Goal: Information Seeking & Learning: Learn about a topic

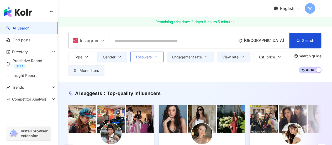
click at [146, 58] on span "Followers" at bounding box center [144, 57] width 16 height 4
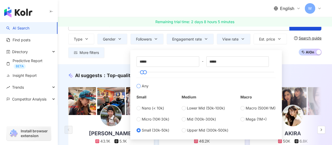
scroll to position [26, 0]
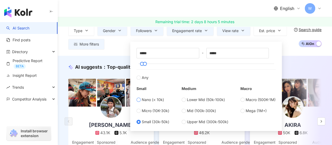
click at [160, 98] on span "Nano (< 10k)" at bounding box center [153, 100] width 22 height 6
type input "*"
click at [220, 69] on label "Any" at bounding box center [205, 74] width 139 height 11
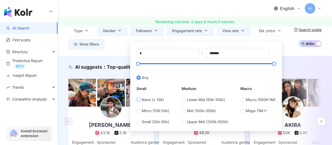
click at [141, 99] on label "Nano (< 10k)" at bounding box center [152, 100] width 33 height 6
type input "****"
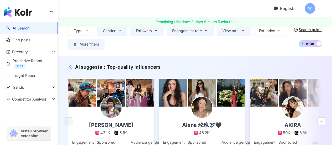
click at [135, 3] on div "English W" at bounding box center [194, 8] width 253 height 17
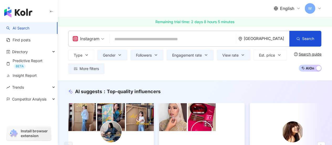
scroll to position [26, 0]
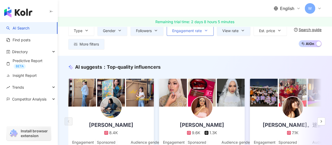
click at [195, 30] on span "Engagement rate" at bounding box center [187, 31] width 30 height 4
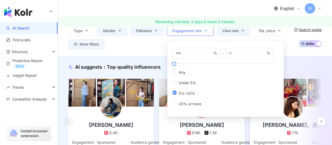
click at [195, 30] on span "Engagement rate" at bounding box center [187, 31] width 30 height 4
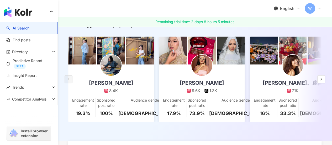
scroll to position [79, 0]
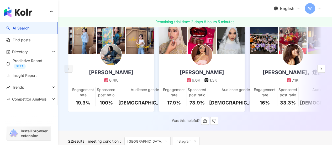
click at [117, 59] on img at bounding box center [110, 54] width 21 height 21
click at [322, 70] on icon "button" at bounding box center [321, 68] width 4 height 4
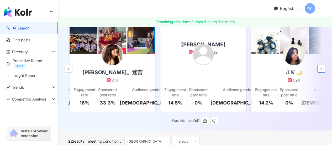
scroll to position [0, 181]
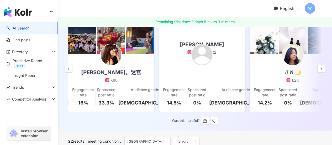
click at [134, 59] on div "Jesstify 绚。迷宫 7.1K" at bounding box center [111, 68] width 71 height 29
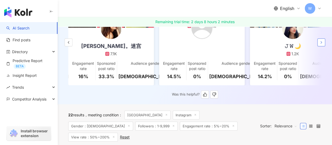
click at [322, 44] on icon "button" at bounding box center [321, 42] width 4 height 4
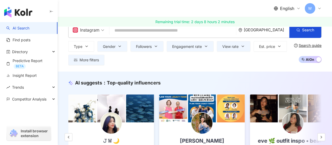
scroll to position [0, 0]
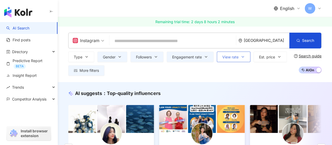
click at [247, 57] on button "View rate" at bounding box center [234, 56] width 34 height 10
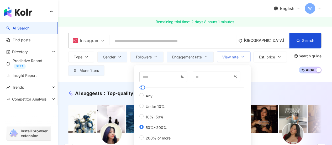
click at [247, 57] on button "View rate" at bounding box center [234, 56] width 34 height 10
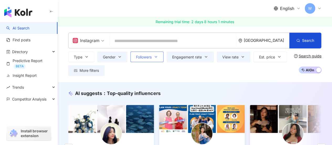
click at [153, 56] on button "Followers" at bounding box center [146, 56] width 33 height 10
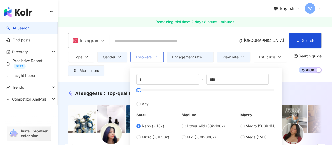
click at [153, 56] on button "Followers" at bounding box center [146, 56] width 33 height 10
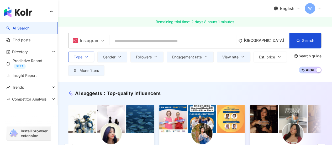
click at [84, 57] on button "Type" at bounding box center [81, 56] width 26 height 10
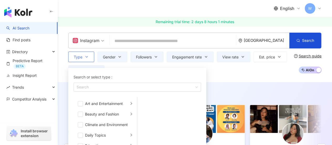
click at [84, 57] on button "Type Search or select type : Search Art and Entertainment Beauty and Fashion Cl…" at bounding box center [81, 56] width 26 height 10
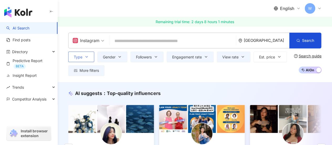
click at [84, 57] on button "Type" at bounding box center [81, 56] width 26 height 10
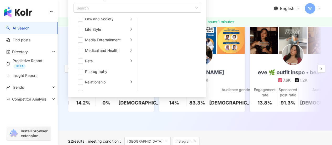
scroll to position [181, 0]
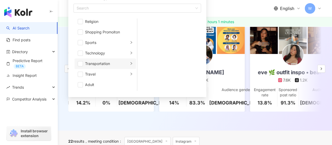
click at [125, 62] on li "Transportation" at bounding box center [104, 63] width 61 height 10
click at [130, 72] on div "button" at bounding box center [131, 74] width 3 height 5
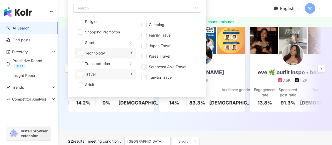
click at [130, 52] on icon "right" at bounding box center [131, 52] width 3 height 3
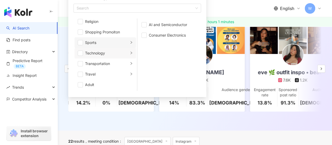
click at [130, 42] on icon "right" at bounding box center [131, 42] width 3 height 3
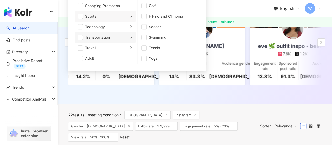
scroll to position [155, 0]
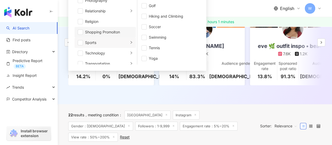
click at [118, 31] on div "Shopping Promoiton" at bounding box center [109, 32] width 48 height 6
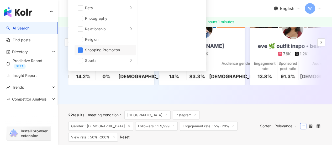
scroll to position [129, 0]
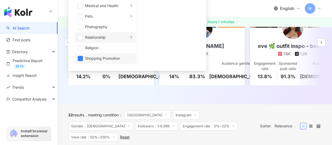
click at [130, 36] on icon "right" at bounding box center [131, 36] width 3 height 3
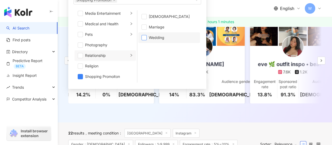
scroll to position [79, 0]
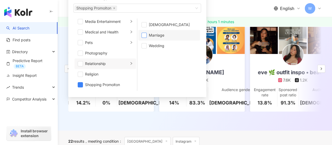
click at [145, 35] on span "button" at bounding box center [143, 35] width 5 height 5
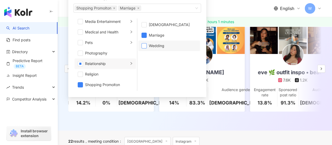
click at [144, 44] on span "button" at bounding box center [143, 45] width 5 height 5
click at [143, 34] on span "button" at bounding box center [143, 35] width 5 height 5
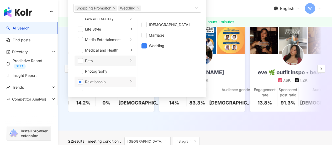
scroll to position [103, 0]
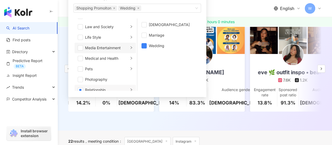
click at [130, 48] on icon "right" at bounding box center [131, 47] width 3 height 3
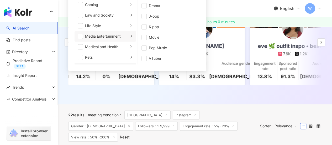
scroll to position [77, 0]
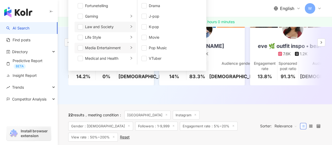
click at [130, 28] on icon "right" at bounding box center [131, 26] width 3 height 3
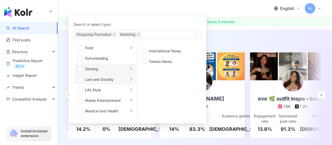
click at [125, 66] on li "Gaming" at bounding box center [104, 68] width 61 height 10
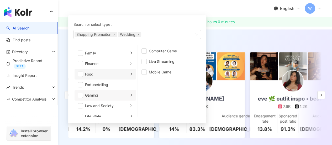
click at [125, 71] on li "Food" at bounding box center [104, 74] width 61 height 10
click at [145, 52] on span "button" at bounding box center [143, 50] width 5 height 5
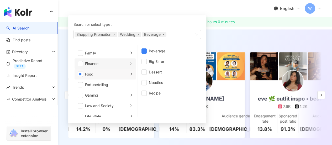
click at [130, 63] on icon "right" at bounding box center [131, 63] width 3 height 3
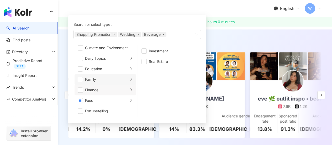
click at [130, 77] on div "button" at bounding box center [131, 79] width 3 height 5
click at [143, 60] on span "button" at bounding box center [143, 61] width 5 height 5
click at [144, 51] on span "button" at bounding box center [143, 50] width 5 height 5
click at [130, 56] on icon "right" at bounding box center [131, 57] width 3 height 3
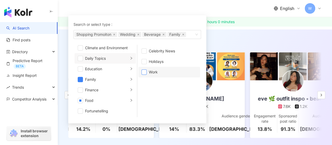
click at [145, 70] on span "button" at bounding box center [143, 71] width 5 height 5
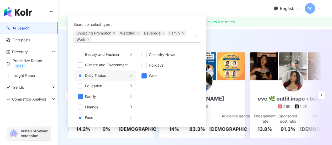
scroll to position [0, 0]
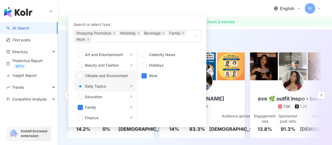
click at [126, 76] on div "Climate and Environment" at bounding box center [109, 76] width 48 height 6
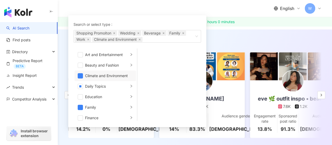
click at [126, 76] on div "Climate and Environment" at bounding box center [109, 76] width 48 height 6
click at [130, 63] on icon "right" at bounding box center [131, 64] width 3 height 3
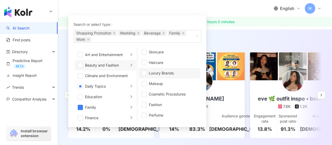
scroll to position [3, 0]
click at [130, 55] on icon "right" at bounding box center [131, 54] width 3 height 3
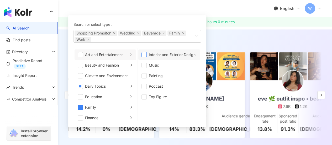
click at [145, 56] on span "button" at bounding box center [143, 54] width 5 height 5
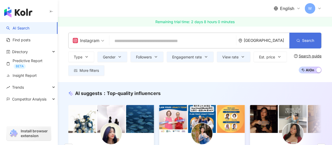
click at [302, 40] on span "Search" at bounding box center [308, 40] width 12 height 4
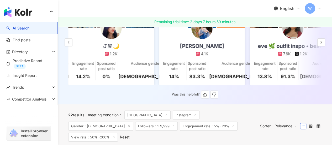
scroll to position [79, 0]
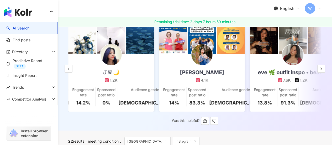
click at [294, 57] on img at bounding box center [292, 54] width 21 height 21
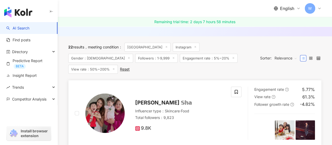
scroll to position [184, 0]
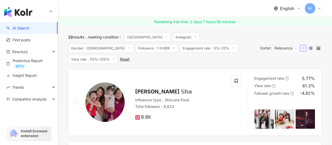
click at [118, 55] on span "View rate：50%~200%" at bounding box center [93, 59] width 50 height 9
click at [115, 58] on icon at bounding box center [113, 59] width 3 height 3
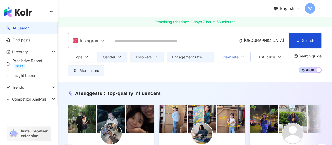
click at [240, 59] on button "View rate" at bounding box center [234, 56] width 34 height 10
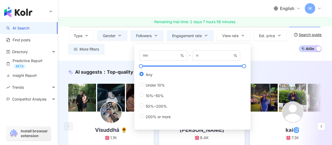
scroll to position [26, 0]
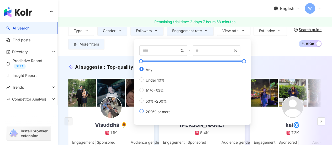
click at [159, 111] on span "200% or more" at bounding box center [157, 111] width 29 height 4
type input "***"
click at [275, 47] on div "Type Gender Followers Engagement rate View rate Est. price More filters * - ***…" at bounding box center [179, 37] width 223 height 24
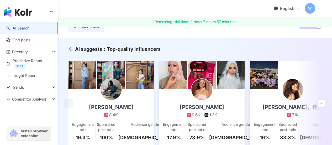
scroll to position [52, 0]
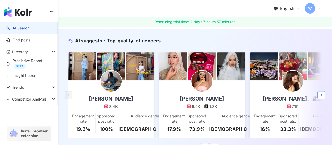
click at [323, 96] on icon "button" at bounding box center [321, 95] width 4 height 4
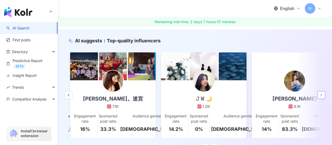
scroll to position [0, 181]
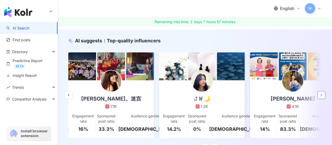
click at [323, 96] on icon "button" at bounding box center [321, 95] width 4 height 4
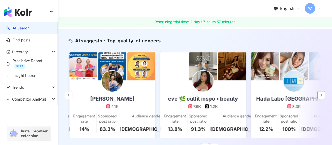
scroll to position [0, 363]
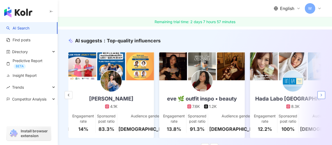
click at [324, 97] on button "button" at bounding box center [321, 95] width 8 height 8
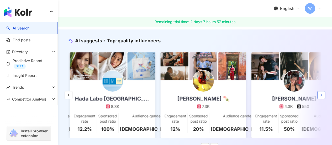
scroll to position [0, 544]
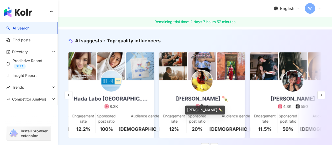
click at [210, 99] on div "Renae Cheng 🍡" at bounding box center [201, 98] width 63 height 7
click at [322, 97] on icon "button" at bounding box center [321, 95] width 4 height 4
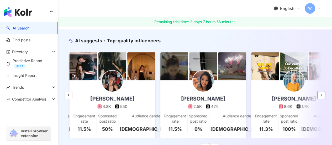
scroll to position [0, 726]
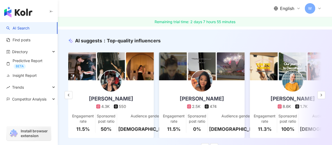
click at [110, 88] on img at bounding box center [110, 80] width 21 height 21
click at [329, 99] on div "AI suggests ： Top-quality influencers Willabelle Ong 8.4K Engagement rate 19.3%…" at bounding box center [195, 93] width 274 height 113
click at [322, 97] on icon "button" at bounding box center [321, 95] width 4 height 4
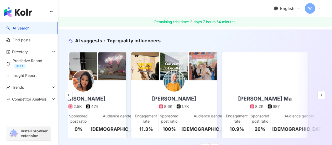
scroll to position [0, 846]
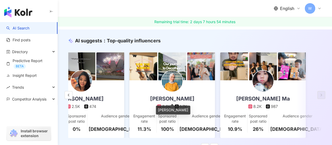
click at [175, 100] on div "[PERSON_NAME]" at bounding box center [172, 98] width 55 height 7
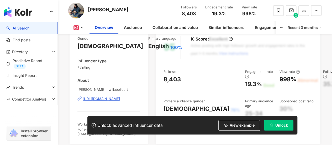
scroll to position [105, 0]
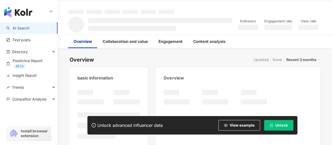
scroll to position [26, 0]
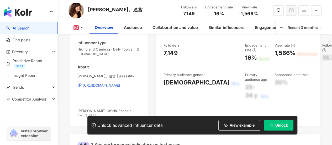
scroll to position [131, 0]
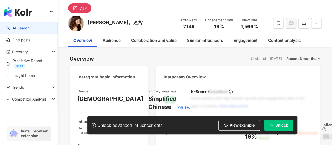
scroll to position [52, 0]
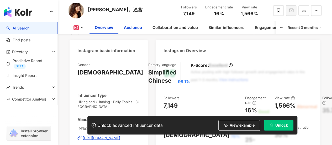
click at [131, 28] on div "Audience" at bounding box center [133, 27] width 18 height 6
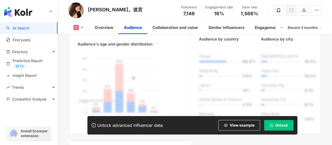
scroll to position [527, 0]
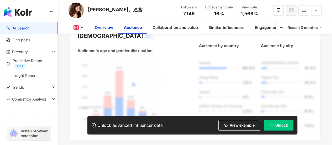
click at [104, 27] on div "Overview" at bounding box center [104, 27] width 19 height 6
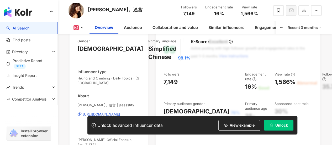
scroll to position [68, 0]
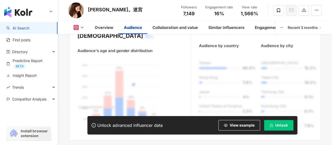
scroll to position [475, 0]
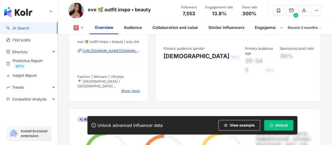
scroll to position [105, 0]
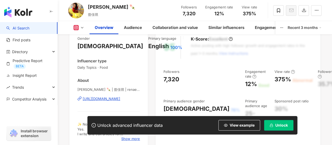
scroll to position [105, 0]
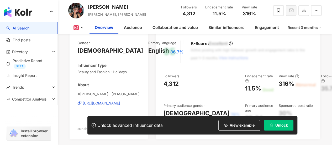
scroll to position [79, 0]
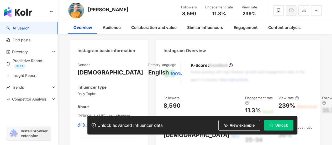
scroll to position [79, 0]
